Goal: Transaction & Acquisition: Purchase product/service

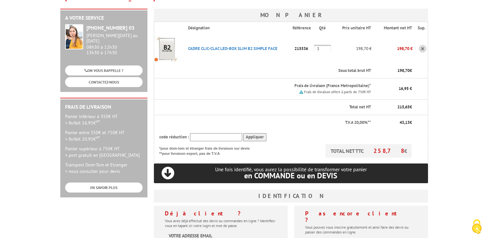
scroll to position [126, 0]
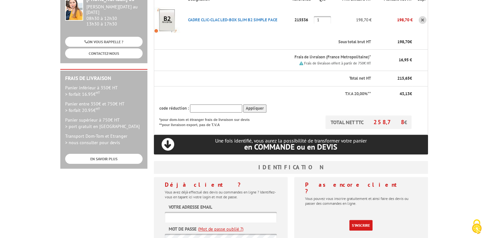
click at [468, 115] on body "Nos équipes sont à votre service du [DATE] au [DATE] de 8h30 à 12h30 et de 13h3…" at bounding box center [244, 150] width 488 height 553
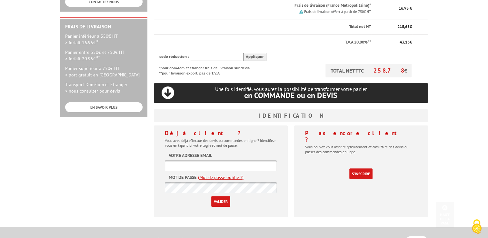
scroll to position [193, 0]
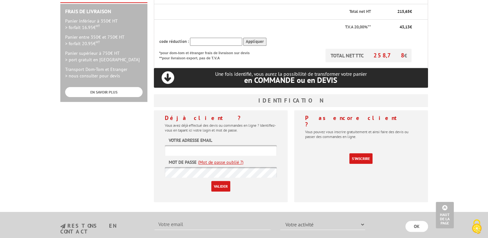
click at [216, 145] on input "text" at bounding box center [221, 150] width 112 height 11
click at [356, 153] on link "S'inscrire" at bounding box center [360, 158] width 23 height 11
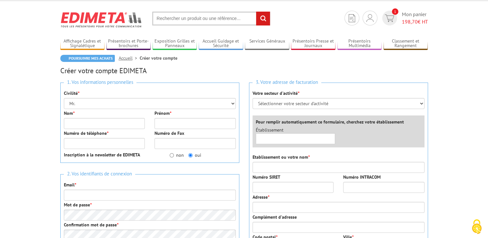
scroll to position [12, 0]
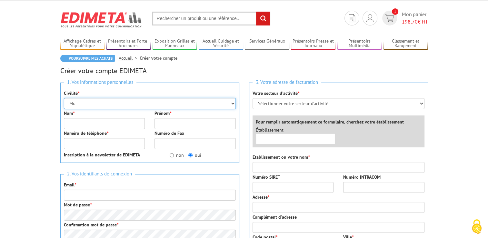
click at [104, 105] on select "Mr. Mme. Mlle." at bounding box center [150, 103] width 172 height 11
select select "Mme."
click at [64, 98] on select "Mr. Mme. Mlle." at bounding box center [150, 103] width 172 height 11
click at [86, 103] on select "Mr. Mme. Mlle." at bounding box center [150, 103] width 172 height 11
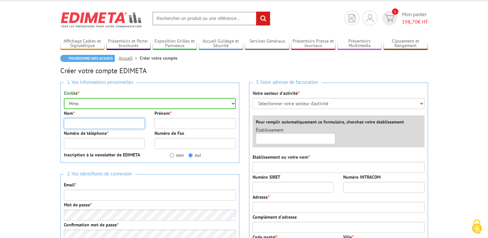
click at [99, 124] on input "Nom *" at bounding box center [104, 123] width 81 height 11
type input "EWERT"
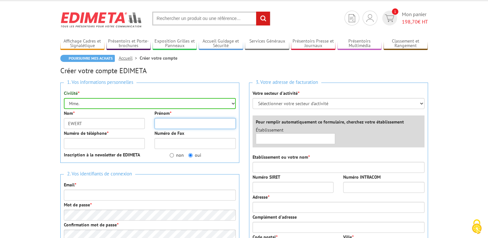
click at [170, 123] on input "Prénom *" at bounding box center [194, 123] width 81 height 11
type input "Charlotte"
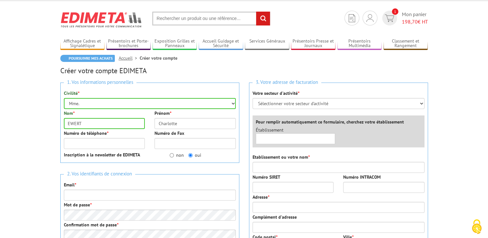
click at [106, 150] on div "Numéro de téléphone * Numéro de Fax" at bounding box center [149, 140] width 181 height 20
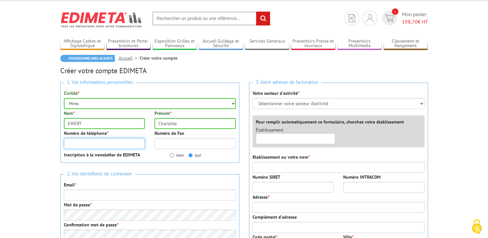
click at [102, 146] on input "Numéro de téléphone *" at bounding box center [104, 143] width 81 height 11
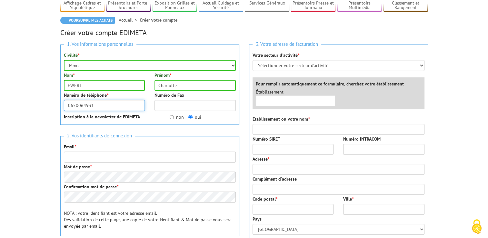
scroll to position [52, 0]
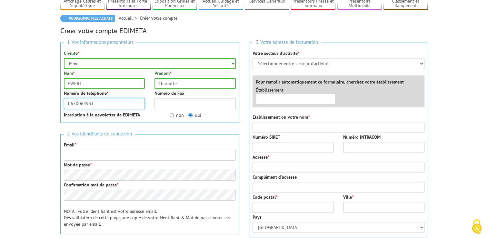
type input "0650064931"
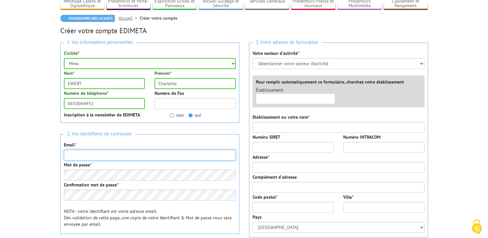
click at [93, 155] on input "Email *" at bounding box center [150, 155] width 172 height 11
type input "charlotte.ewert@banque-france.fr"
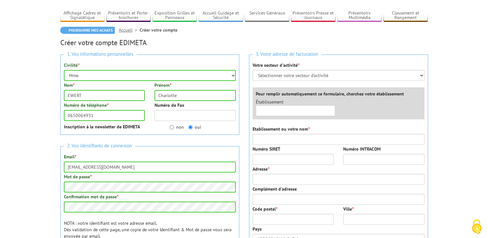
scroll to position [39, 0]
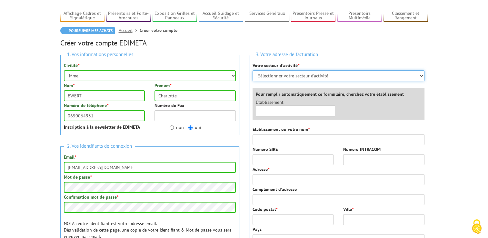
click at [288, 75] on select "Sélectionner votre secteur d'activité Administrations et collectivités Magasins…" at bounding box center [338, 75] width 172 height 11
select select "876"
click at [252, 70] on select "Sélectionner votre secteur d'activité Administrations et collectivités Magasins…" at bounding box center [338, 75] width 172 height 11
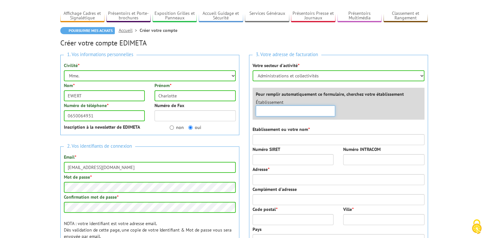
click at [272, 110] on input "text" at bounding box center [296, 110] width 80 height 11
type input "Banque de France"
click at [288, 77] on select "Sélectionner votre secteur d'activité Administrations et collectivités Magasins…" at bounding box center [338, 75] width 172 height 11
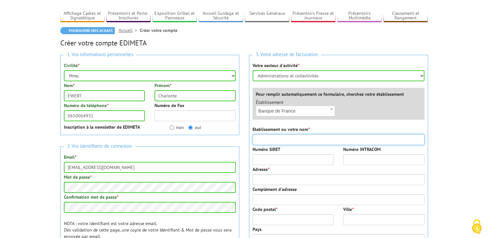
click at [284, 137] on input "Etablissement ou votre nom *" at bounding box center [338, 139] width 172 height 11
type input "Banque de France"
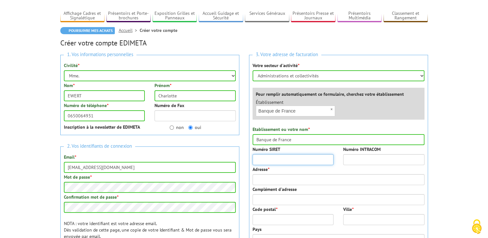
click at [272, 161] on input "Numéro SIRET" at bounding box center [292, 159] width 81 height 11
paste input "572 104 891 00"
type input "572 104 891 00"
drag, startPoint x: 291, startPoint y: 160, endPoint x: 241, endPoint y: 158, distance: 50.3
click at [241, 158] on div "1. Vos informations personnelles Civilité * Mr. Mme. Mlle. Nom * EWERT Prénom *…" at bounding box center [243, 202] width 377 height 304
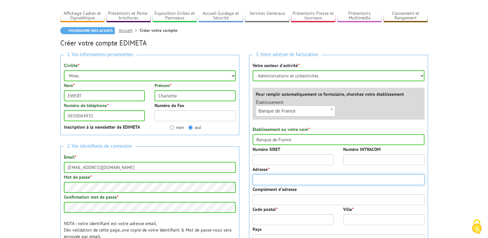
click at [273, 178] on input "Adresse *" at bounding box center [338, 179] width 172 height 11
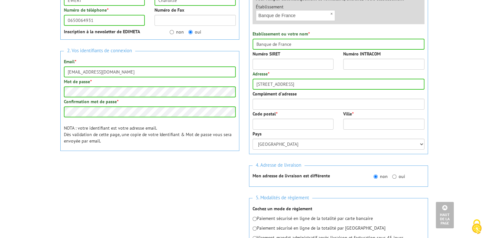
scroll to position [134, 0]
click at [331, 82] on input "39 rue Croix-des-Petits Cha" at bounding box center [338, 84] width 172 height 11
type input "39 rue Croix-des-Petits Champs"
click at [274, 63] on input "Numéro SIRET" at bounding box center [292, 64] width 81 height 11
click at [275, 124] on input "Code postal *" at bounding box center [292, 124] width 81 height 11
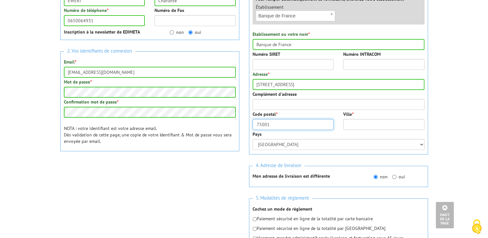
type input "75001"
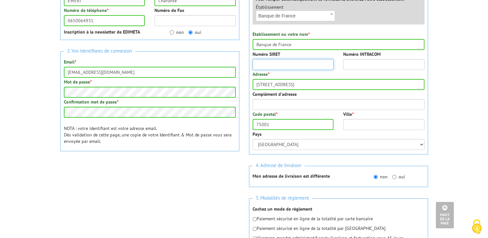
click at [261, 59] on input "Numéro SIRET" at bounding box center [292, 64] width 81 height 11
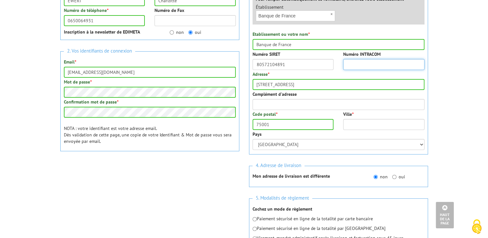
click at [367, 68] on input "Numéro INTRACOM" at bounding box center [383, 64] width 81 height 11
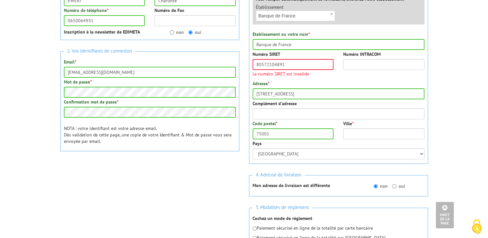
click at [303, 57] on div "Numéro SIRET 80572104891 Le numéro SIRET est invalide" at bounding box center [293, 65] width 91 height 28
click at [302, 63] on input "80572104891" at bounding box center [292, 64] width 81 height 11
type input "80572104891001"
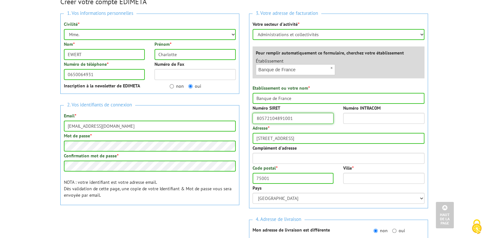
scroll to position [72, 0]
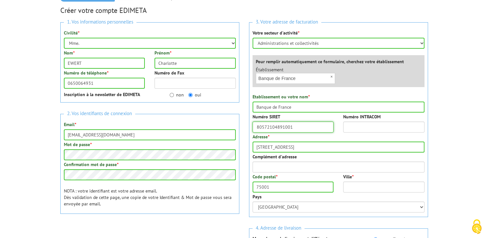
drag, startPoint x: 292, startPoint y: 127, endPoint x: 229, endPoint y: 126, distance: 62.9
click at [229, 126] on div "1. Vos informations personnelles Civilité * Mr. Mme. Mlle. Nom * EWERT Prénom *…" at bounding box center [243, 169] width 377 height 304
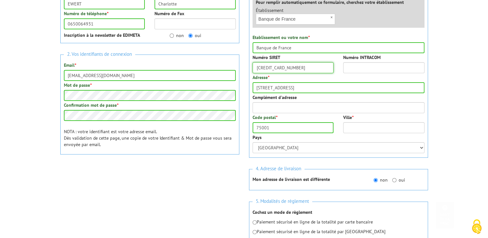
scroll to position [132, 0]
type input "57210489100013"
click at [355, 128] on input "Ville *" at bounding box center [383, 127] width 81 height 11
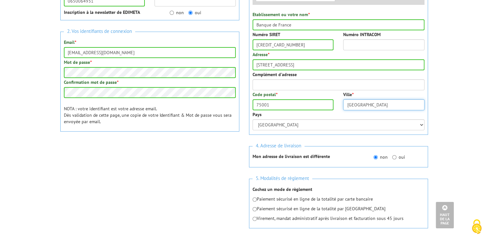
scroll to position [156, 0]
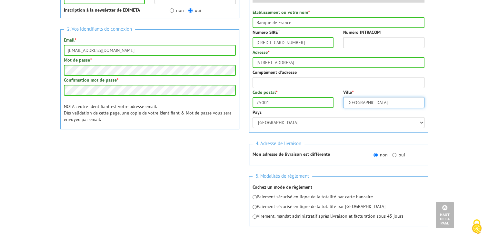
type input "Paris"
click at [400, 154] on label "oui" at bounding box center [398, 154] width 13 height 6
click at [396, 154] on input "oui" at bounding box center [394, 155] width 4 height 4
radio input "true"
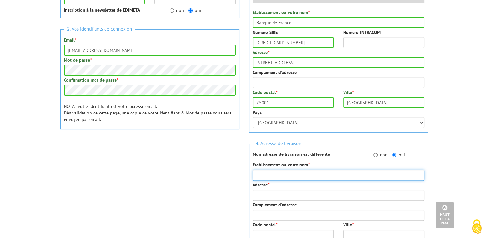
click at [267, 179] on input "Etablissement ou votre nom *" at bounding box center [338, 175] width 172 height 11
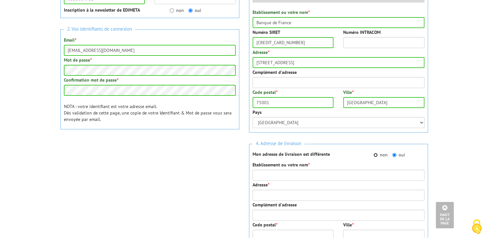
click at [376, 153] on input "non" at bounding box center [375, 155] width 4 height 4
radio input "true"
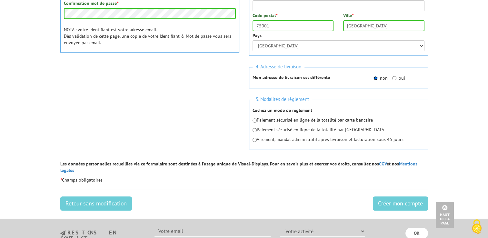
scroll to position [229, 0]
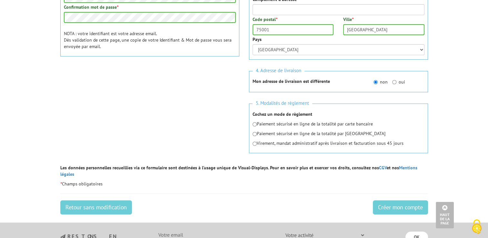
click at [276, 125] on p "Paiement sécurisé en ligne de la totalité par carte bancaire" at bounding box center [338, 124] width 172 height 6
click at [255, 123] on input "radio" at bounding box center [254, 124] width 4 height 4
radio input "true"
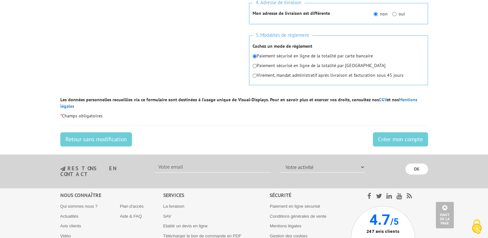
scroll to position [298, 0]
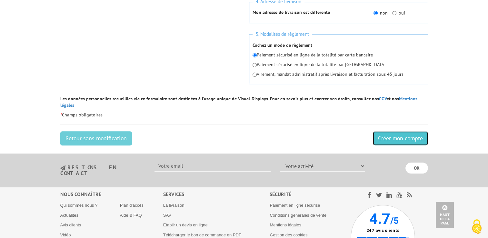
click at [397, 131] on input "Créer mon compte" at bounding box center [400, 138] width 55 height 14
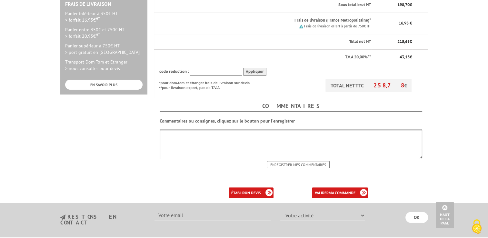
scroll to position [201, 0]
click at [328, 190] on b "ma commande" at bounding box center [341, 192] width 27 height 5
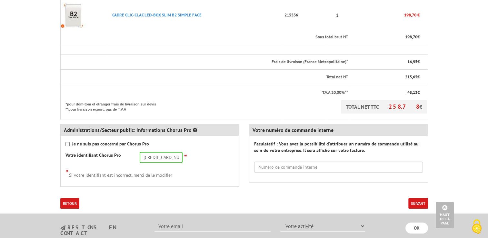
scroll to position [219, 0]
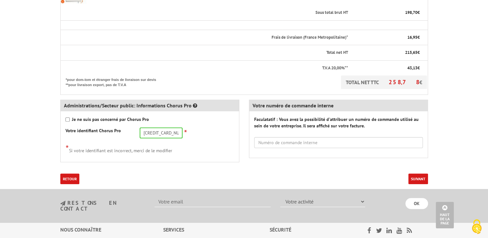
click at [416, 173] on button "Suivant" at bounding box center [418, 178] width 20 height 11
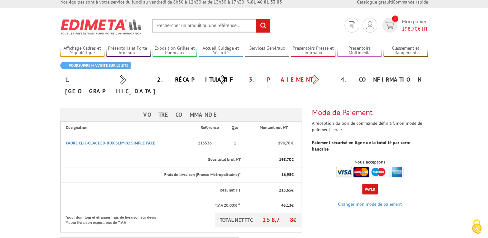
scroll to position [37, 0]
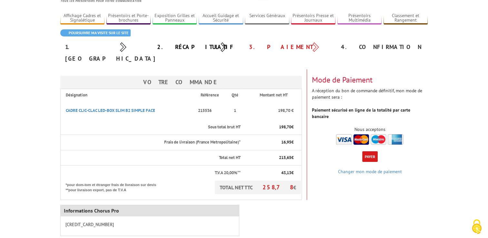
click at [367, 151] on button "Payer" at bounding box center [369, 156] width 15 height 11
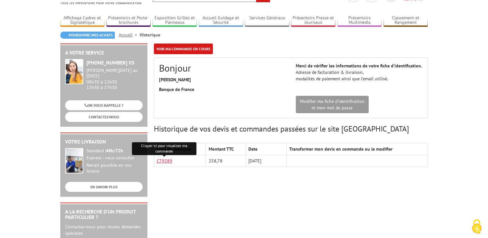
click at [164, 161] on link "C79289" at bounding box center [164, 161] width 15 height 6
